Goal: Information Seeking & Learning: Learn about a topic

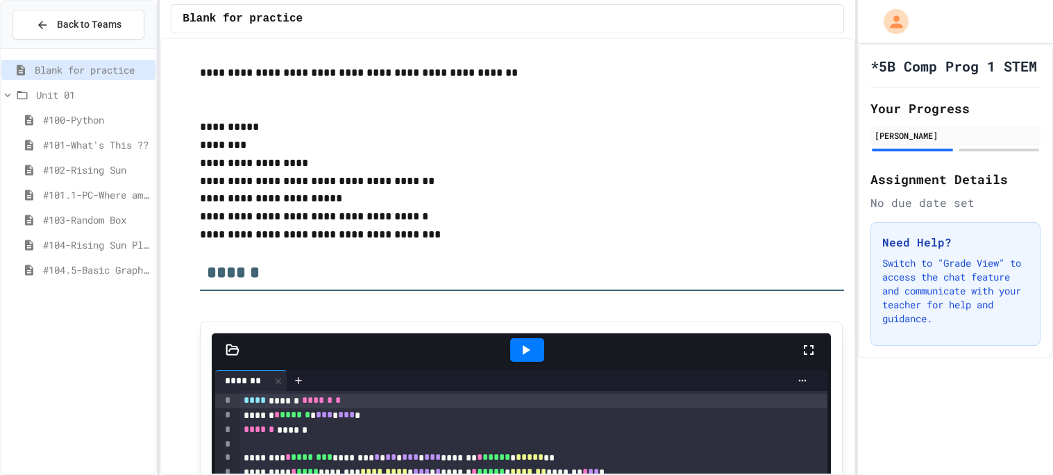
click at [105, 123] on span "#100-Python" at bounding box center [96, 119] width 107 height 15
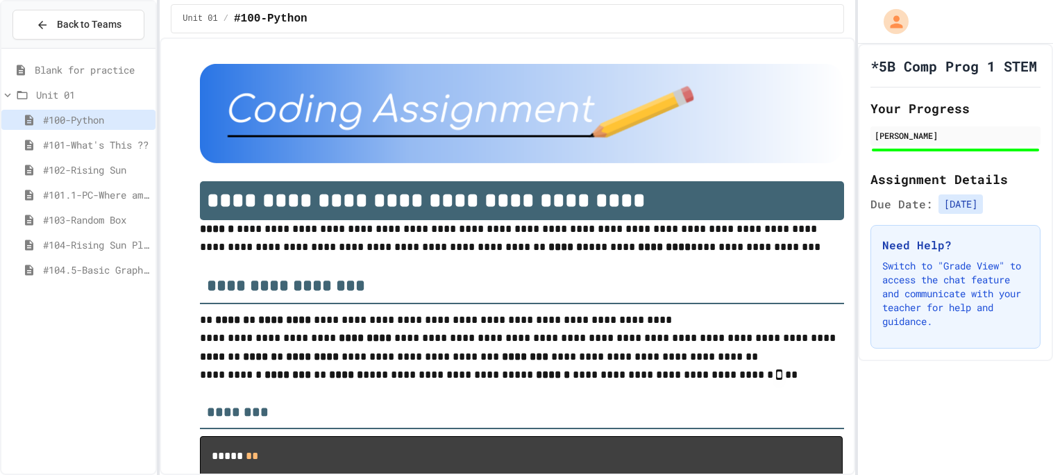
click at [99, 147] on span "#101-What's This ??" at bounding box center [96, 144] width 107 height 15
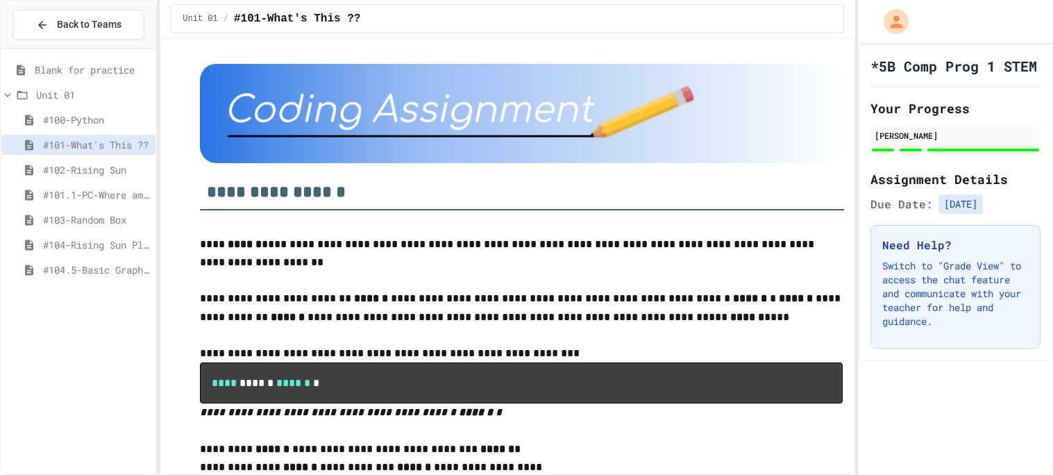
click at [99, 170] on span "#102-Rising Sun" at bounding box center [96, 169] width 107 height 15
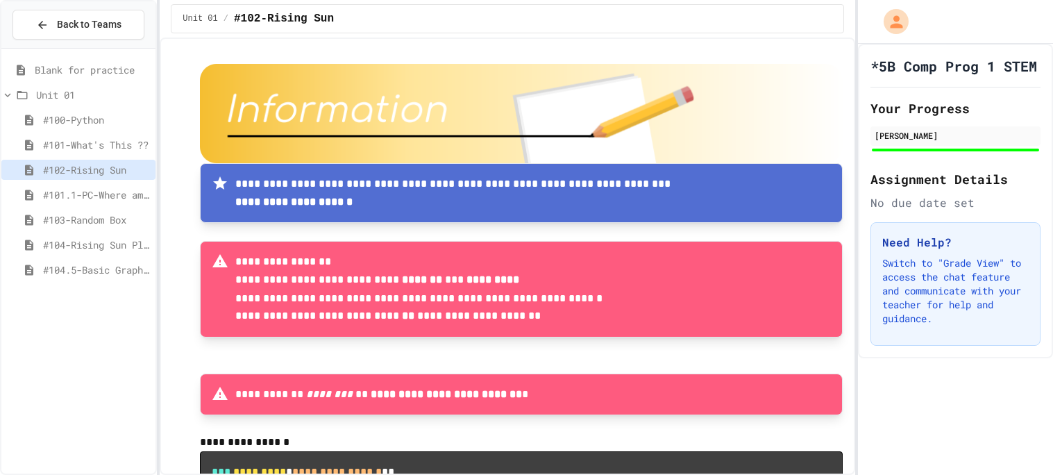
click at [99, 196] on span "#101.1-PC-Where am I?" at bounding box center [96, 194] width 107 height 15
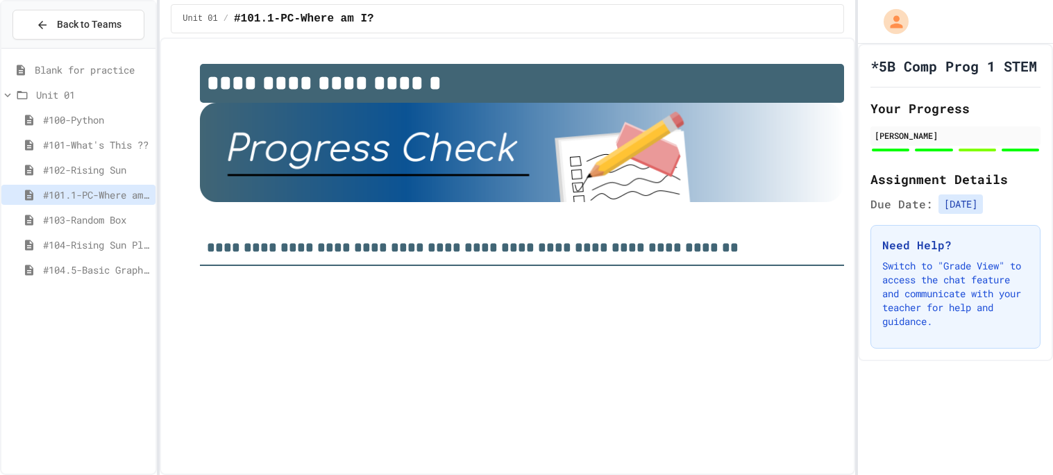
click at [99, 217] on span "#103-Random Box" at bounding box center [96, 219] width 107 height 15
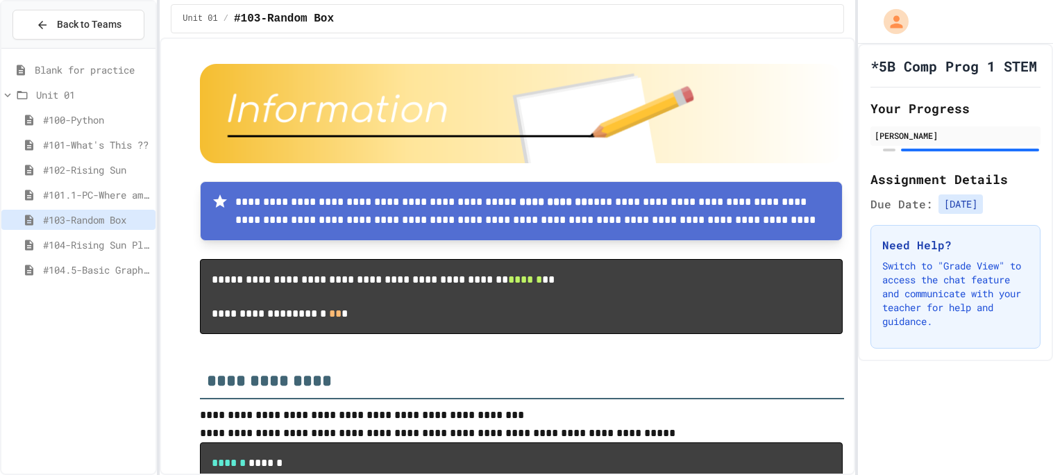
click at [89, 121] on span "#100-Python" at bounding box center [96, 119] width 107 height 15
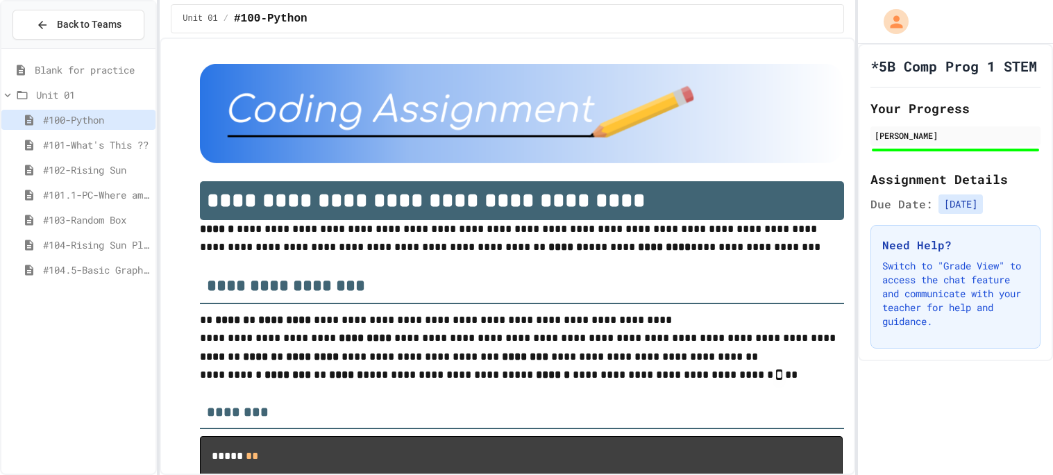
click at [103, 75] on span "Blank for practice" at bounding box center [92, 69] width 115 height 15
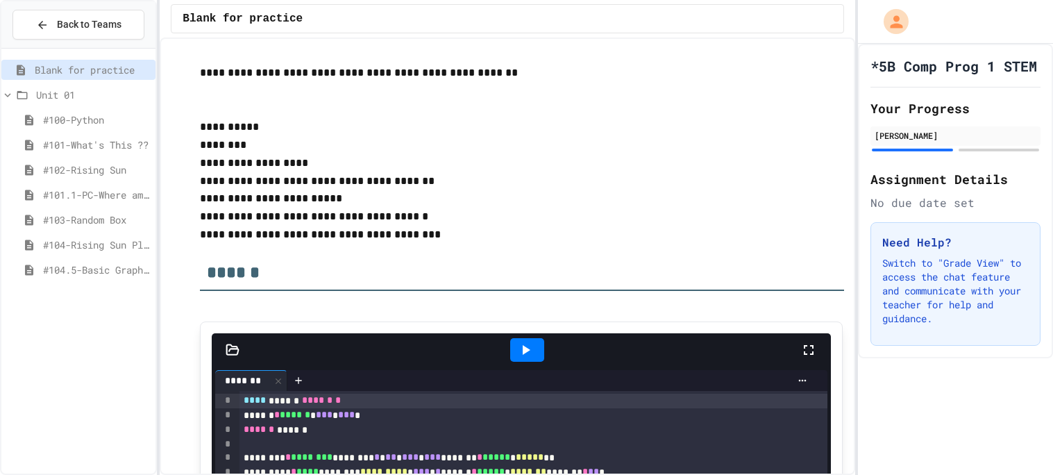
click at [115, 269] on span "#104.5-Basic Graphics Review" at bounding box center [96, 269] width 107 height 15
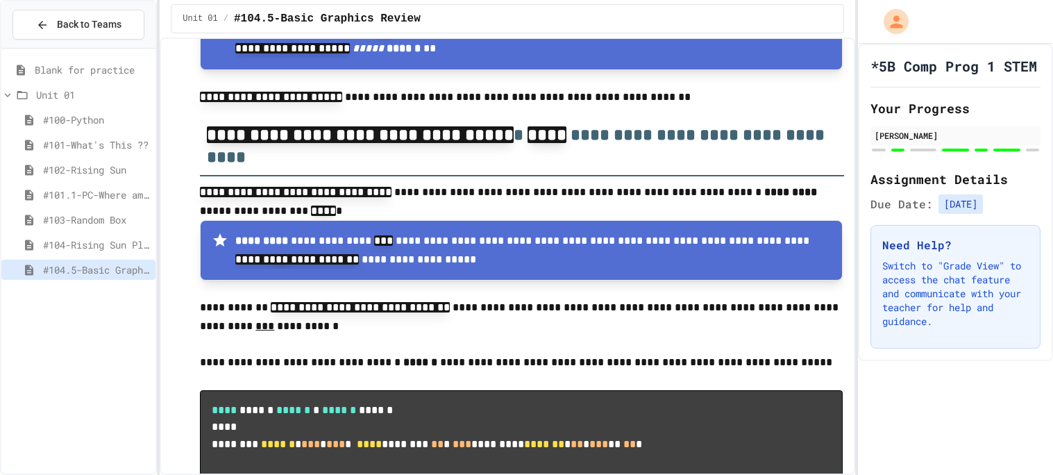
scroll to position [7776, 0]
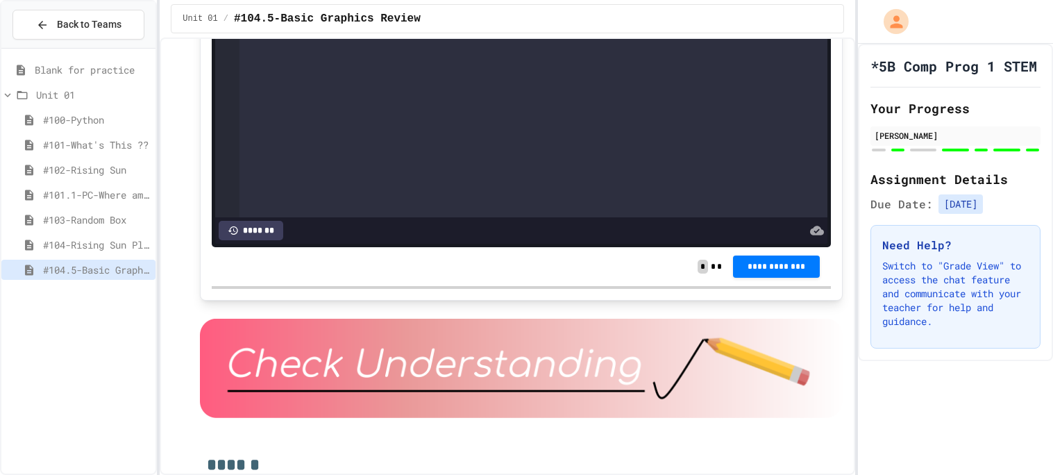
scroll to position [3185, 0]
